Goal: Information Seeking & Learning: Learn about a topic

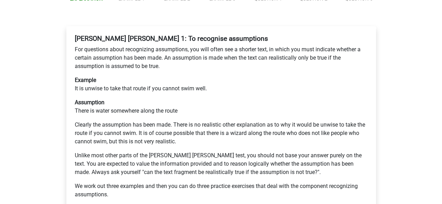
scroll to position [121, 0]
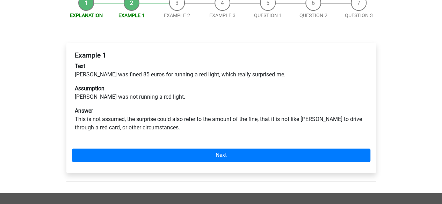
scroll to position [101, 0]
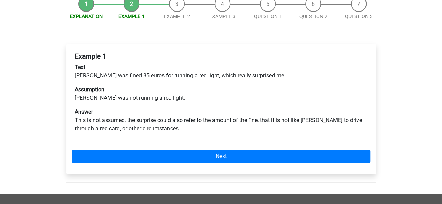
drag, startPoint x: 432, startPoint y: 91, endPoint x: 445, endPoint y: 81, distance: 16.7
click at [442, 81] on html "Register Nederlands English" at bounding box center [221, 139] width 442 height 480
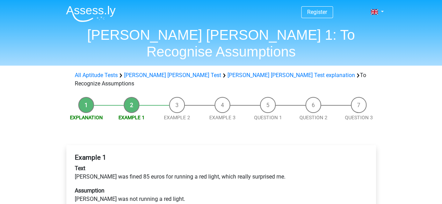
scroll to position [55, 0]
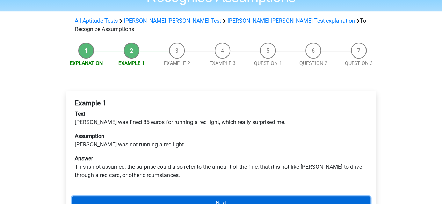
click at [270, 197] on link "Next" at bounding box center [221, 203] width 299 height 13
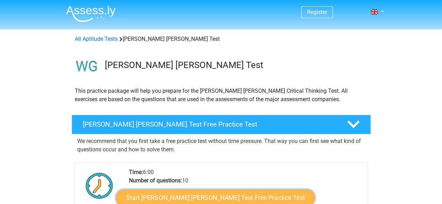
click at [230, 195] on link "Start Watson Glaser Test Free Practice Test" at bounding box center [215, 198] width 199 height 17
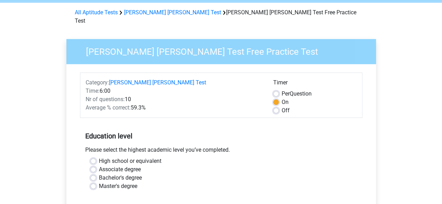
scroll to position [27, 0]
drag, startPoint x: 276, startPoint y: 107, endPoint x: 276, endPoint y: 102, distance: 4.5
click at [276, 102] on div "Category: Watson Glaser Test Time: 6:00 Nr of questions: 10 Average % correct: …" at bounding box center [221, 94] width 282 height 45
click at [282, 106] on label "Off" at bounding box center [286, 110] width 8 height 8
click at [276, 106] on input "Off" at bounding box center [276, 109] width 6 height 7
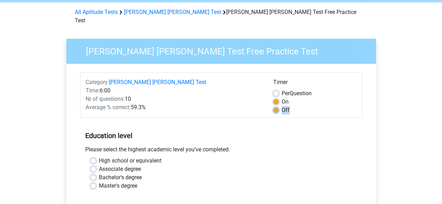
radio input "true"
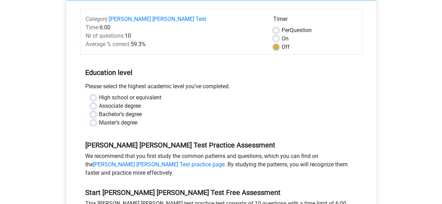
scroll to position [121, 0]
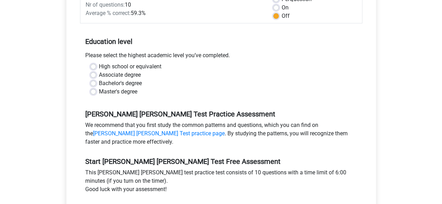
click at [99, 79] on label "Bachelor's degree" at bounding box center [120, 83] width 43 height 8
click at [94, 79] on input "Bachelor's degree" at bounding box center [94, 82] width 6 height 7
radio input "true"
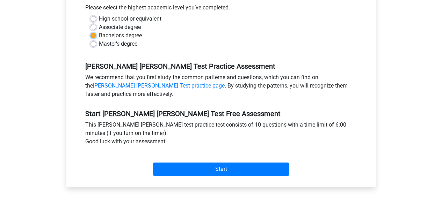
scroll to position [170, 0]
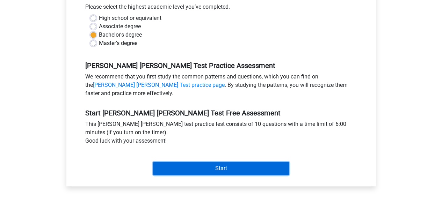
click at [242, 162] on input "Start" at bounding box center [221, 168] width 136 height 13
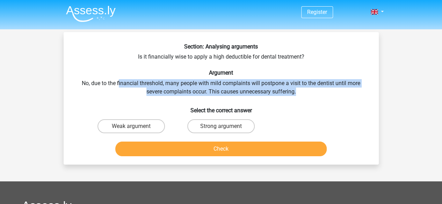
drag, startPoint x: 117, startPoint y: 86, endPoint x: 322, endPoint y: 92, distance: 204.2
click at [322, 92] on div "Section: Analysing arguments Is it financially wise to apply a high deductible …" at bounding box center [221, 101] width 310 height 116
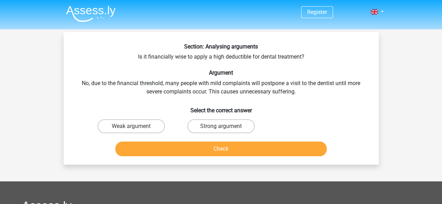
click at [224, 128] on input "Strong argument" at bounding box center [223, 129] width 5 height 5
radio input "true"
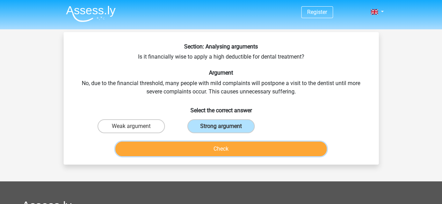
click at [232, 149] on button "Check" at bounding box center [220, 149] width 211 height 15
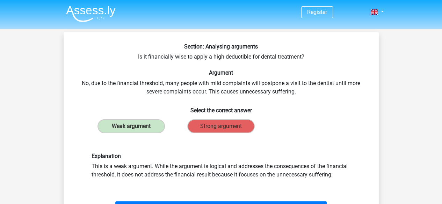
drag, startPoint x: 157, startPoint y: 163, endPoint x: 342, endPoint y: 174, distance: 185.6
click at [342, 174] on div "Explanation This is a weak argument. While the argument is logical and addresse…" at bounding box center [221, 166] width 270 height 26
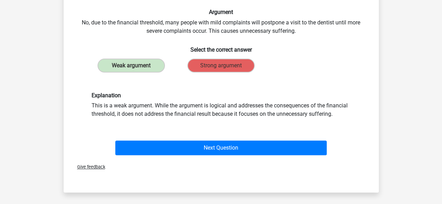
scroll to position [65, 0]
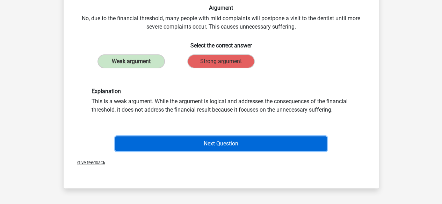
click at [296, 141] on button "Next Question" at bounding box center [220, 144] width 211 height 15
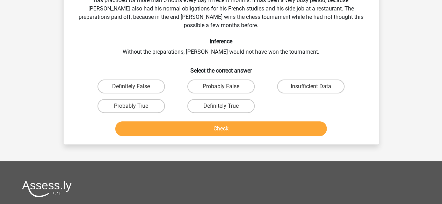
scroll to position [32, 0]
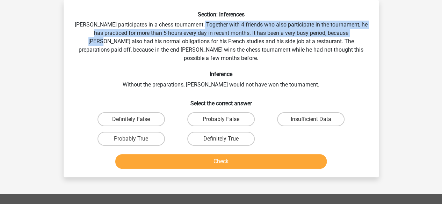
drag, startPoint x: 207, startPoint y: 24, endPoint x: 358, endPoint y: 30, distance: 151.5
click at [358, 30] on div "Section: Inferences Pablo participates in a chess tournament. Together with 4 f…" at bounding box center [221, 91] width 310 height 161
click at [211, 132] on label "Definitely True" at bounding box center [220, 139] width 67 height 14
click at [221, 139] on input "Definitely True" at bounding box center [223, 141] width 5 height 5
radio input "true"
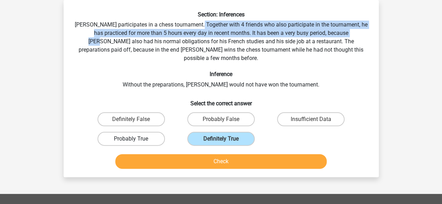
click at [141, 132] on label "Probably True" at bounding box center [131, 139] width 67 height 14
click at [136, 139] on input "Probably True" at bounding box center [133, 141] width 5 height 5
radio input "true"
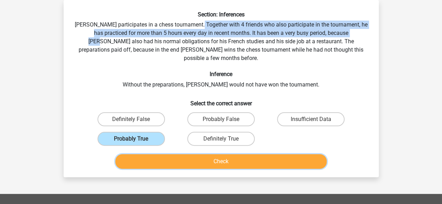
click at [203, 155] on button "Check" at bounding box center [220, 162] width 211 height 15
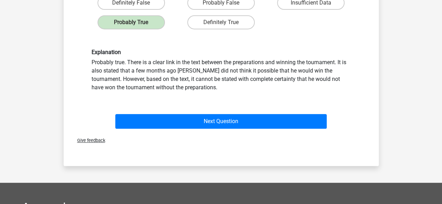
scroll to position [150, 0]
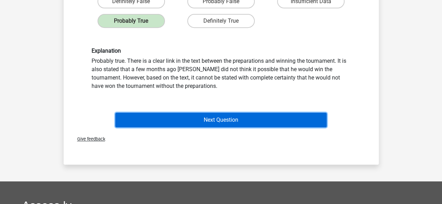
click at [236, 113] on button "Next Question" at bounding box center [220, 120] width 211 height 15
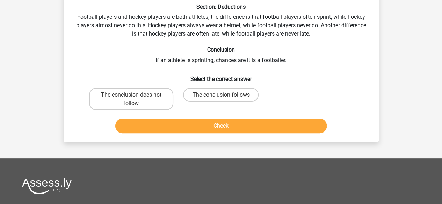
scroll to position [32, 0]
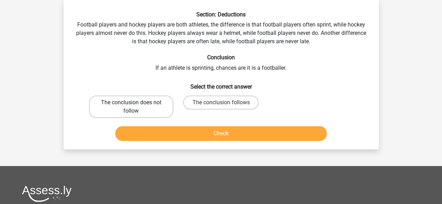
click at [133, 97] on label "The conclusion does not follow" at bounding box center [131, 107] width 84 height 22
click at [133, 103] on input "The conclusion does not follow" at bounding box center [133, 105] width 5 height 5
radio input "true"
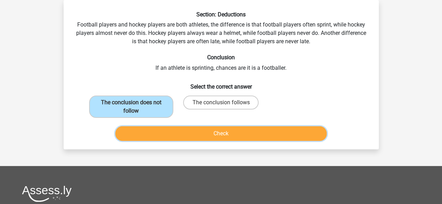
click at [177, 132] on button "Check" at bounding box center [220, 134] width 211 height 15
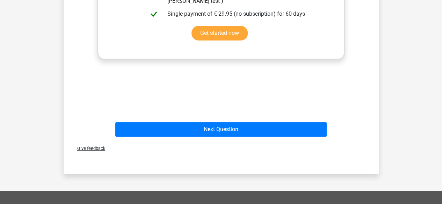
scroll to position [253, 0]
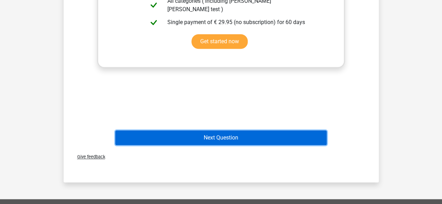
click at [282, 132] on button "Next Question" at bounding box center [220, 138] width 211 height 15
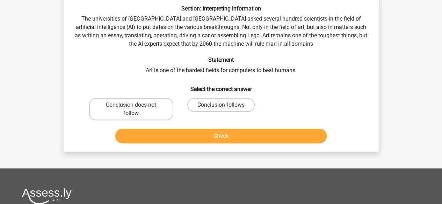
scroll to position [32, 0]
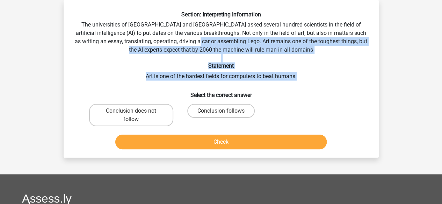
drag, startPoint x: 218, startPoint y: 42, endPoint x: 313, endPoint y: 78, distance: 101.7
click at [313, 78] on div "Section: Interpreting Information The universities of Oxford and Yale asked sev…" at bounding box center [221, 81] width 310 height 141
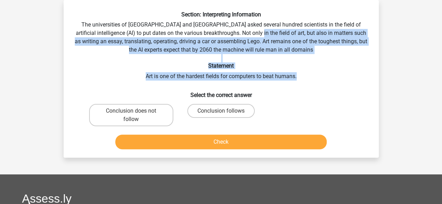
drag, startPoint x: 252, startPoint y: 33, endPoint x: 301, endPoint y: 72, distance: 63.4
click at [301, 72] on div "Section: Interpreting Information The universities of Oxford and Yale asked sev…" at bounding box center [221, 81] width 310 height 141
click at [308, 80] on div "Section: Interpreting Information The universities of Oxford and Yale asked sev…" at bounding box center [221, 81] width 310 height 141
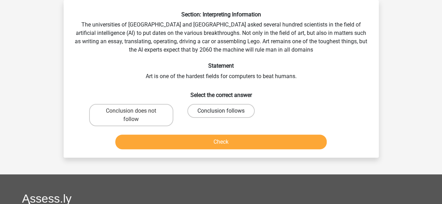
drag, startPoint x: 229, startPoint y: 110, endPoint x: 224, endPoint y: 108, distance: 4.7
click at [224, 108] on label "Conclusion follows" at bounding box center [220, 111] width 67 height 14
click at [224, 111] on input "Conclusion follows" at bounding box center [223, 113] width 5 height 5
radio input "true"
click at [224, 108] on label "Conclusion follows" at bounding box center [220, 111] width 67 height 14
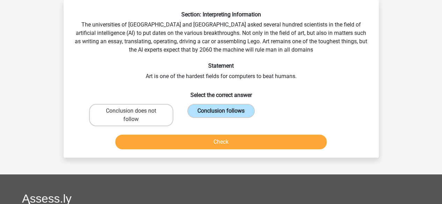
click at [224, 111] on input "Conclusion follows" at bounding box center [223, 113] width 5 height 5
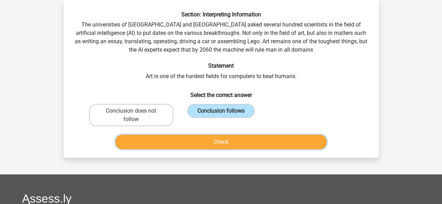
click at [225, 142] on button "Check" at bounding box center [220, 142] width 211 height 15
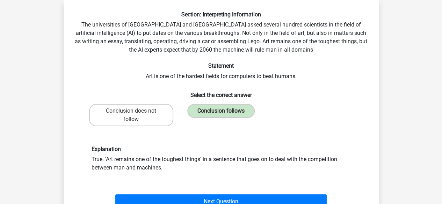
drag, startPoint x: 431, startPoint y: 88, endPoint x: 437, endPoint y: 86, distance: 5.6
click at [437, 86] on div "Register Nederlands English" at bounding box center [221, 208] width 442 height 480
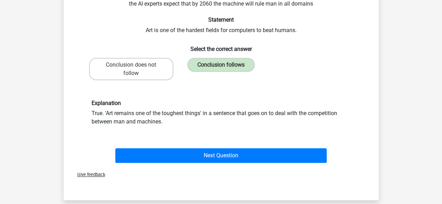
scroll to position [80, 0]
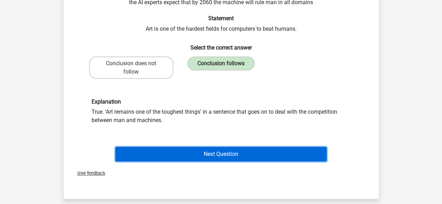
click at [278, 160] on button "Next Question" at bounding box center [220, 154] width 211 height 15
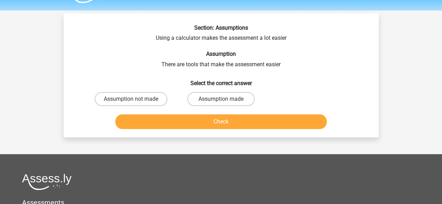
scroll to position [15, 0]
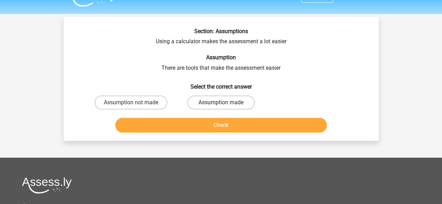
click at [206, 97] on label "Assumption made" at bounding box center [220, 103] width 67 height 14
click at [221, 103] on input "Assumption made" at bounding box center [223, 105] width 5 height 5
radio input "true"
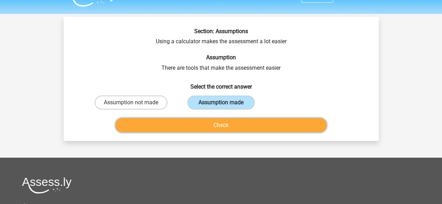
click at [222, 122] on button "Check" at bounding box center [220, 125] width 211 height 15
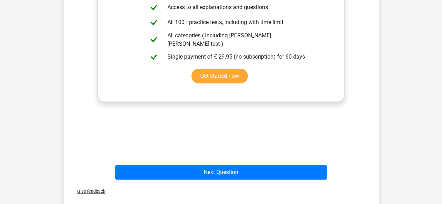
scroll to position [193, 0]
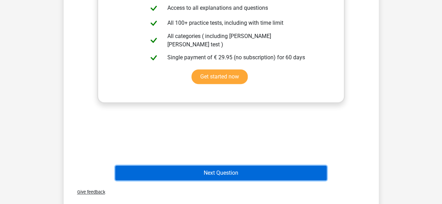
click at [285, 175] on button "Next Question" at bounding box center [220, 173] width 211 height 15
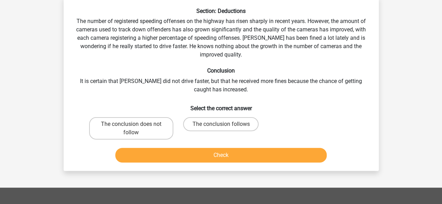
scroll to position [32, 0]
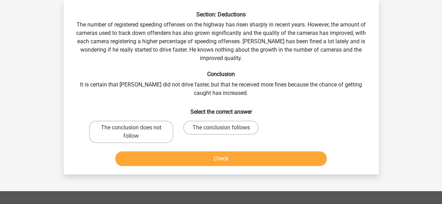
click at [133, 130] on input "The conclusion does not follow" at bounding box center [133, 130] width 5 height 5
radio input "true"
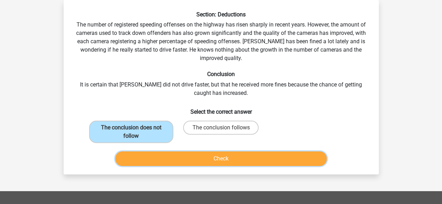
click at [173, 163] on button "Check" at bounding box center [220, 159] width 211 height 15
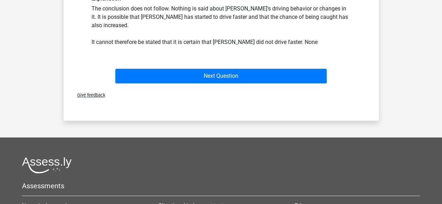
scroll to position [210, 0]
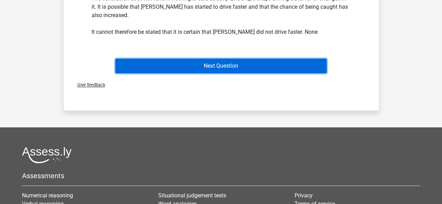
click at [282, 59] on button "Next Question" at bounding box center [220, 66] width 211 height 15
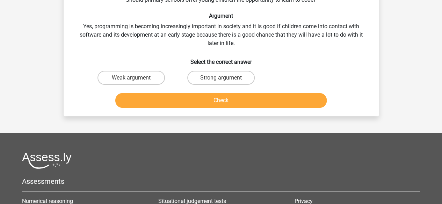
scroll to position [32, 0]
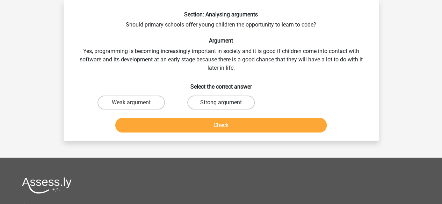
click at [228, 99] on label "Strong argument" at bounding box center [220, 103] width 67 height 14
click at [225, 103] on input "Strong argument" at bounding box center [223, 105] width 5 height 5
radio input "true"
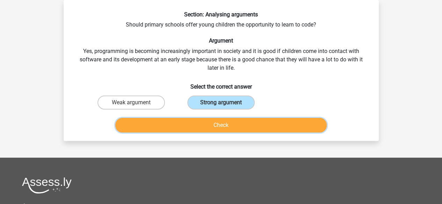
click at [229, 121] on button "Check" at bounding box center [220, 125] width 211 height 15
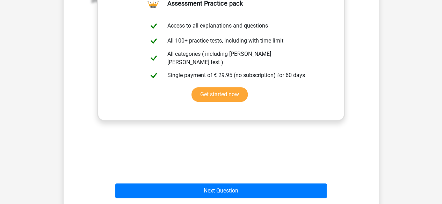
scroll to position [191, 0]
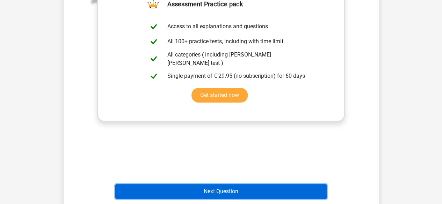
click at [292, 193] on button "Next Question" at bounding box center [220, 192] width 211 height 15
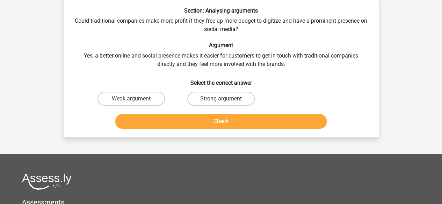
scroll to position [32, 0]
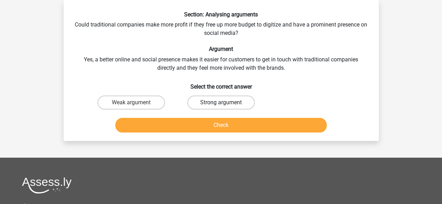
click at [236, 102] on label "Strong argument" at bounding box center [220, 103] width 67 height 14
click at [225, 103] on input "Strong argument" at bounding box center [223, 105] width 5 height 5
radio input "true"
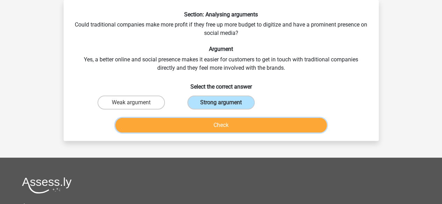
click at [239, 123] on button "Check" at bounding box center [220, 125] width 211 height 15
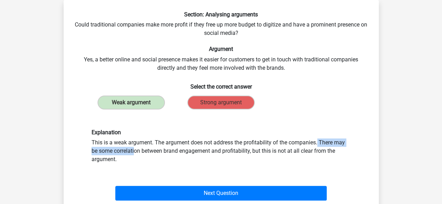
drag, startPoint x: 229, startPoint y: 146, endPoint x: 292, endPoint y: 147, distance: 62.2
click at [292, 147] on div "Explanation This is a weak argument. The argument does not address the profitab…" at bounding box center [221, 146] width 270 height 35
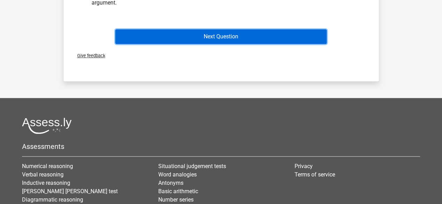
click at [288, 41] on button "Next Question" at bounding box center [220, 36] width 211 height 15
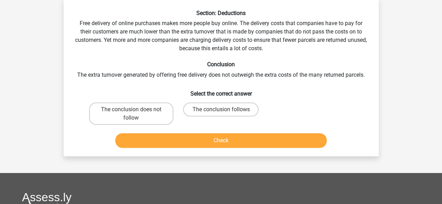
scroll to position [32, 0]
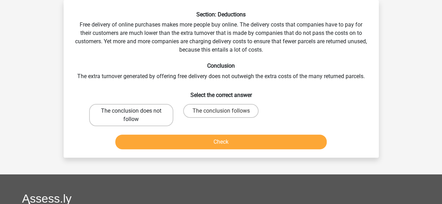
click at [142, 111] on label "The conclusion does not follow" at bounding box center [131, 115] width 84 height 22
click at [136, 111] on input "The conclusion does not follow" at bounding box center [133, 113] width 5 height 5
radio input "true"
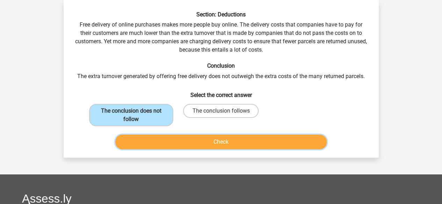
click at [201, 141] on button "Check" at bounding box center [220, 142] width 211 height 15
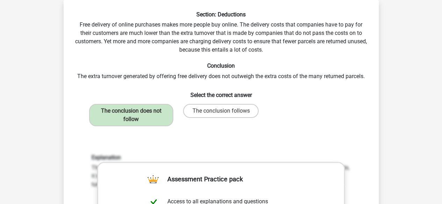
drag, startPoint x: 438, startPoint y: 33, endPoint x: 442, endPoint y: 37, distance: 5.7
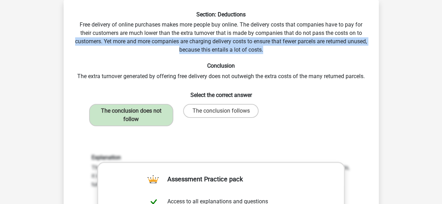
drag, startPoint x: 442, startPoint y: 37, endPoint x: 445, endPoint y: 46, distance: 9.5
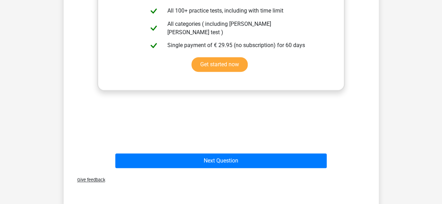
scroll to position [239, 0]
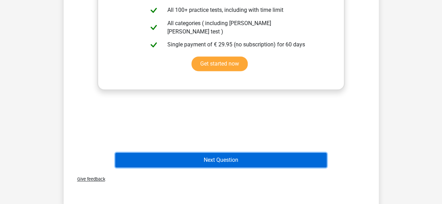
click at [236, 156] on button "Next Question" at bounding box center [220, 160] width 211 height 15
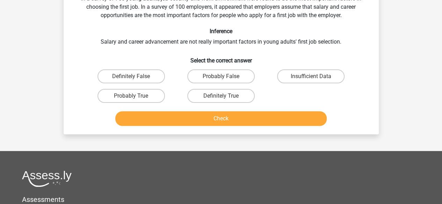
scroll to position [0, 0]
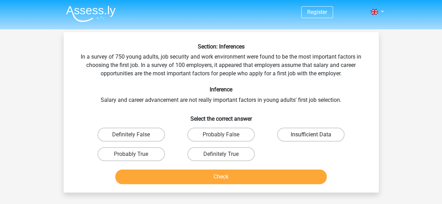
click at [294, 134] on label "Insufficient Data" at bounding box center [310, 135] width 67 height 14
click at [311, 135] on input "Insufficient Data" at bounding box center [313, 137] width 5 height 5
radio input "true"
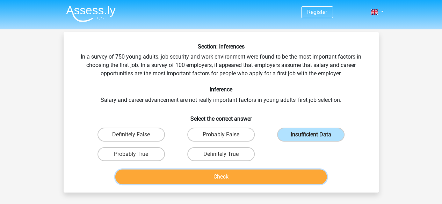
click at [265, 175] on button "Check" at bounding box center [220, 177] width 211 height 15
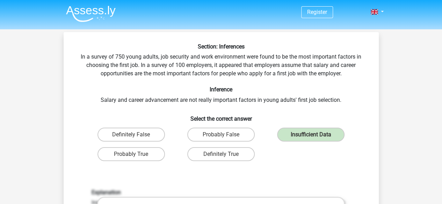
scroll to position [179, 0]
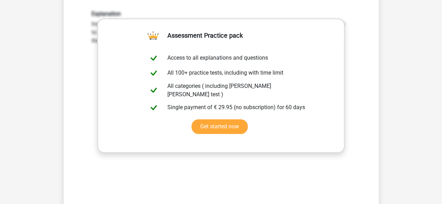
drag, startPoint x: 442, startPoint y: 94, endPoint x: 438, endPoint y: 125, distance: 31.0
click at [438, 125] on div "Register Nederlands English" at bounding box center [221, 145] width 442 height 648
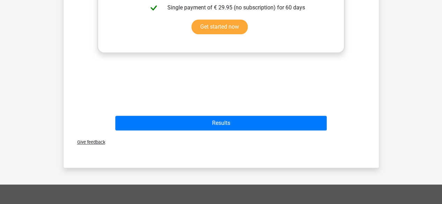
scroll to position [284, 0]
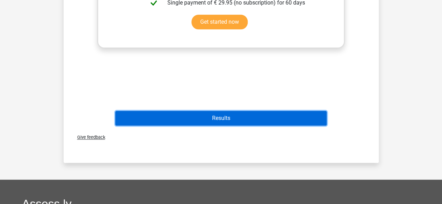
click at [296, 114] on button "Results" at bounding box center [220, 118] width 211 height 15
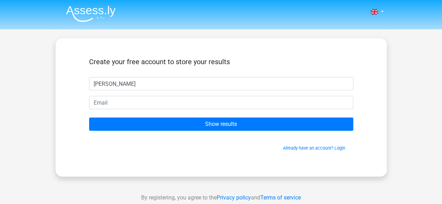
type input "holly Blake"
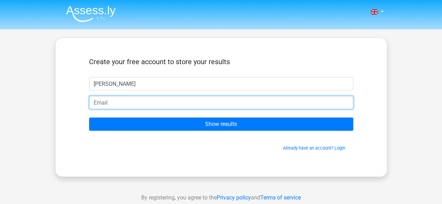
click at [268, 103] on input "email" at bounding box center [221, 102] width 264 height 13
type input "hollyrb05@gmail.com"
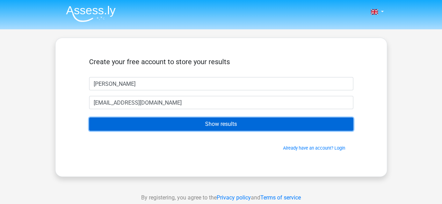
click at [168, 121] on input "Show results" at bounding box center [221, 124] width 264 height 13
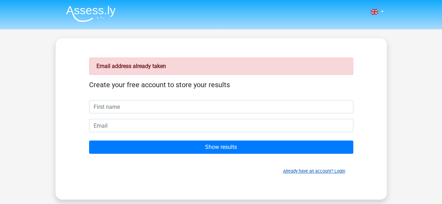
click at [323, 169] on link "Already have an account? Login" at bounding box center [314, 171] width 62 height 5
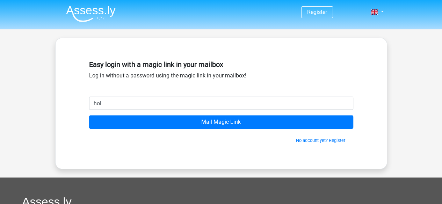
type input "[EMAIL_ADDRESS][DOMAIN_NAME]"
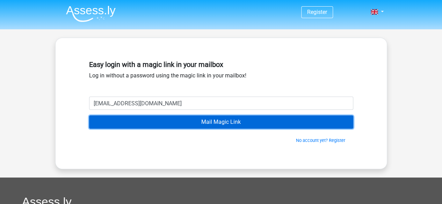
click at [173, 124] on input "Mail Magic Link" at bounding box center [221, 122] width 264 height 13
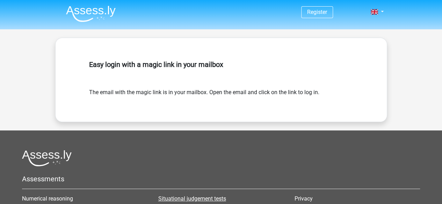
click at [194, 197] on link "Situational judgement tests" at bounding box center [192, 199] width 68 height 7
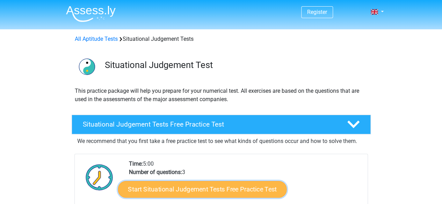
click at [205, 189] on link "Start Situational Judgement Tests Free Practice Test" at bounding box center [202, 189] width 169 height 17
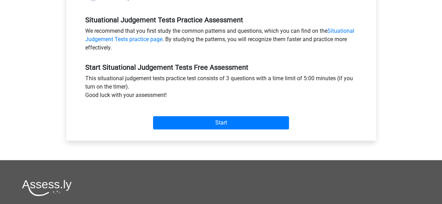
scroll to position [215, 0]
